Goal: Check status

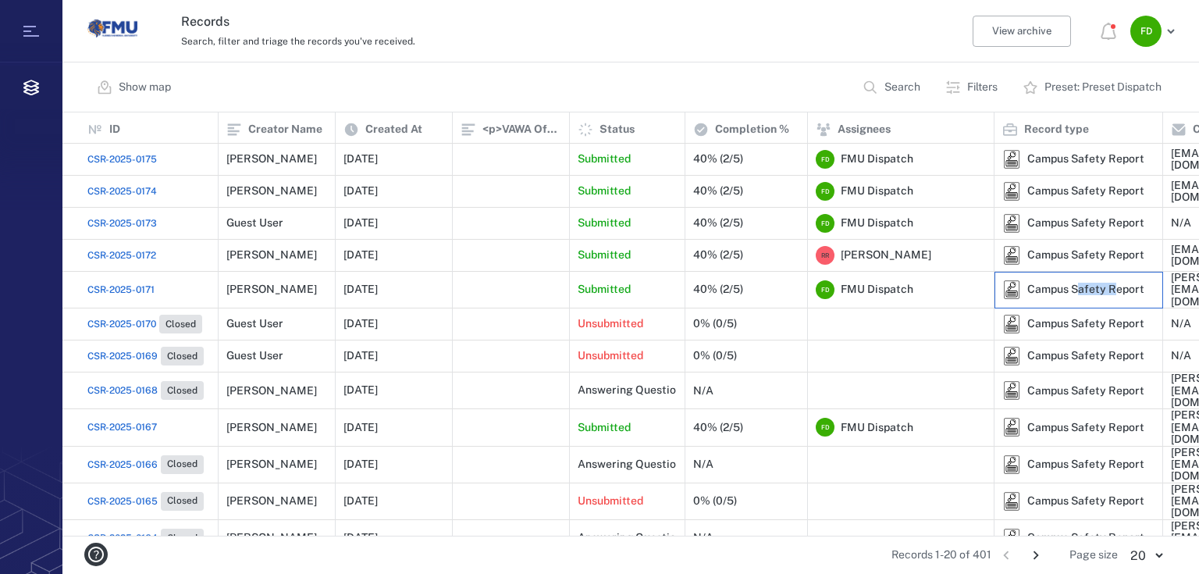
click at [1115, 283] on div "Campus Safety Report" at bounding box center [1085, 289] width 117 height 12
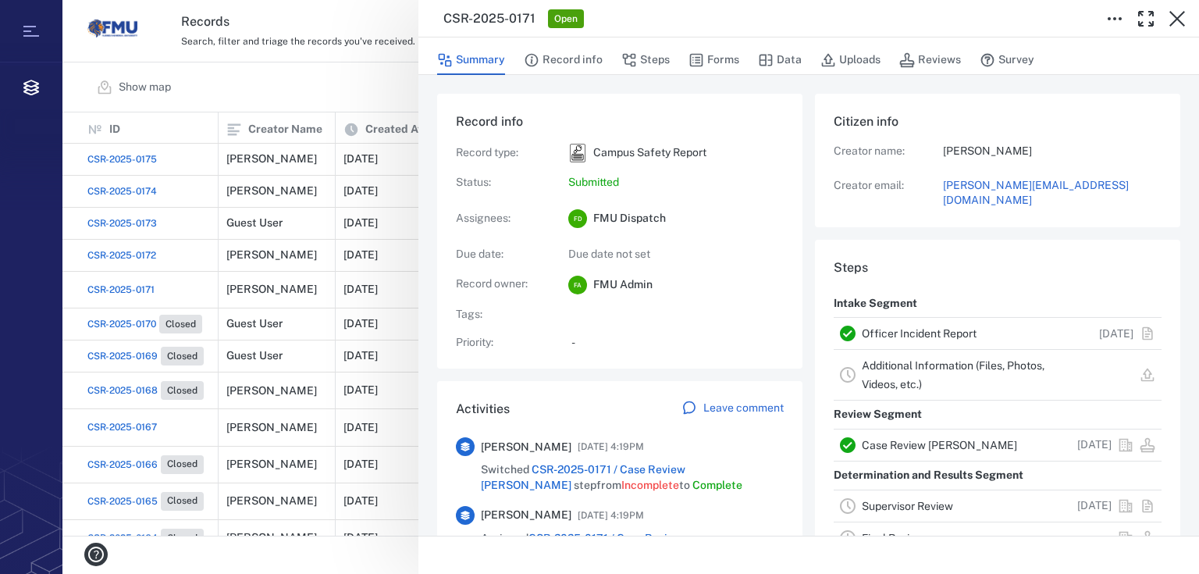
click at [415, 16] on div "CSR-2025-0171 Open Summary Record info Steps Forms Data Uploads Reviews Survey …" at bounding box center [630, 287] width 1137 height 574
